Goal: Task Accomplishment & Management: Use online tool/utility

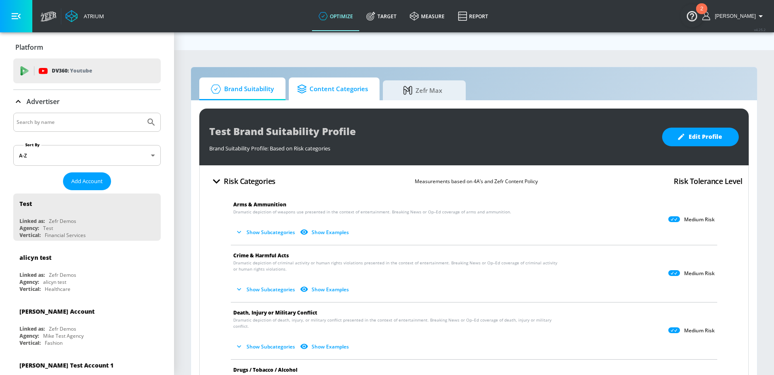
click at [327, 79] on span "Content Categories" at bounding box center [332, 89] width 71 height 20
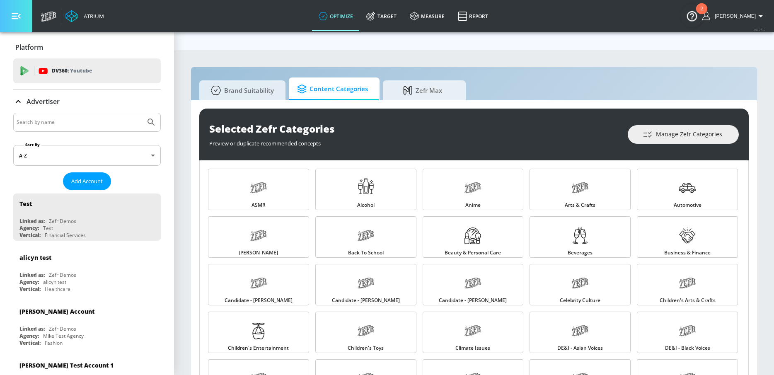
click at [21, 17] on button "button" at bounding box center [16, 16] width 32 height 32
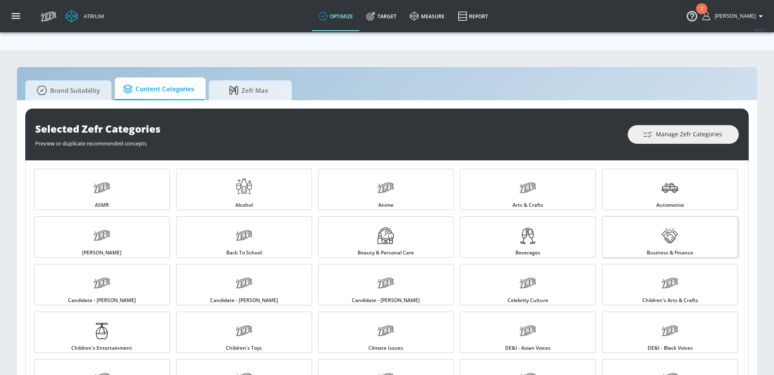
click at [657, 223] on link "Business & Finance" at bounding box center [670, 236] width 136 height 41
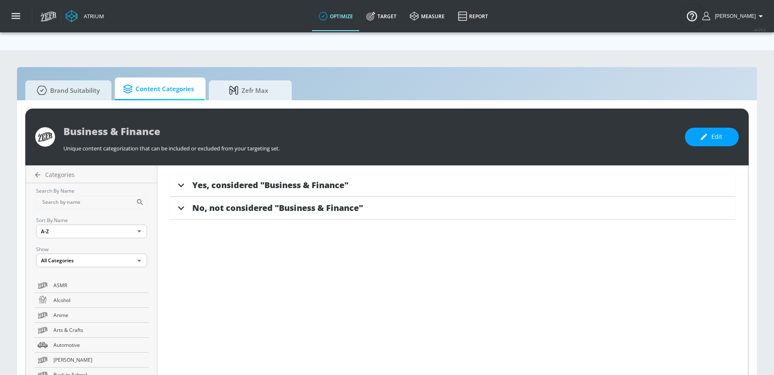
click at [290, 180] on span "Yes, considered "Business & Finance"" at bounding box center [270, 185] width 156 height 11
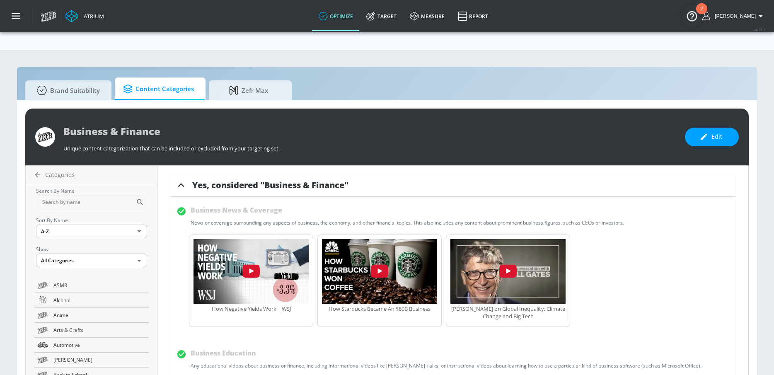
drag, startPoint x: 353, startPoint y: 167, endPoint x: 264, endPoint y: 167, distance: 88.7
click at [264, 180] on div "Yes, considered "Business & Finance"" at bounding box center [464, 185] width 544 height 11
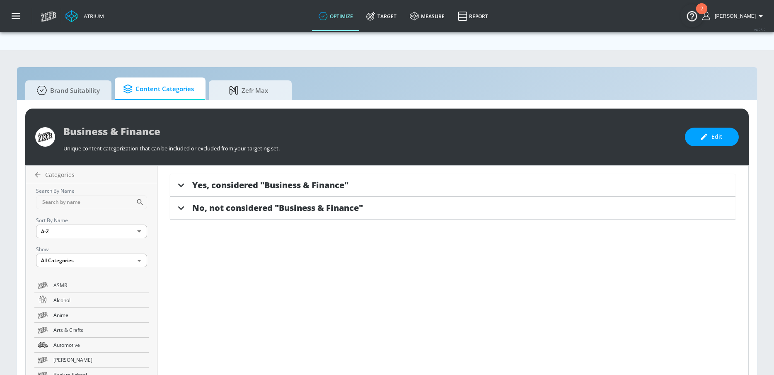
click at [237, 180] on span "Yes, considered "Business & Finance"" at bounding box center [270, 185] width 156 height 11
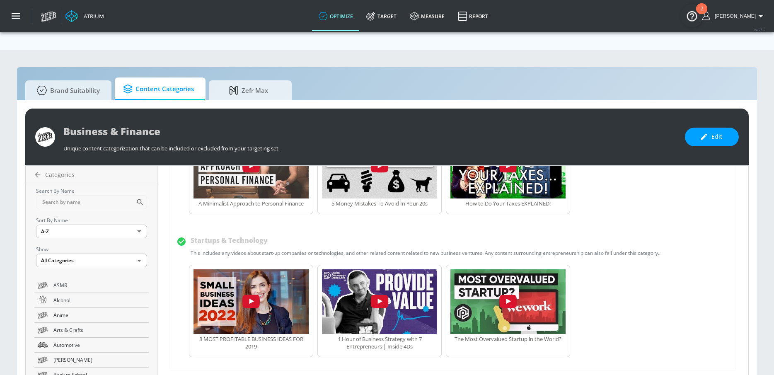
scroll to position [422, 0]
